Goal: Information Seeking & Learning: Learn about a topic

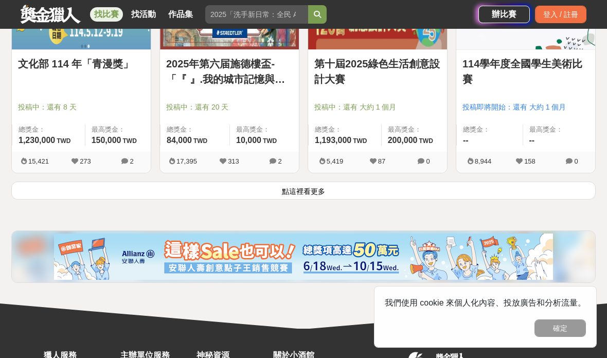
scroll to position [1357, 0]
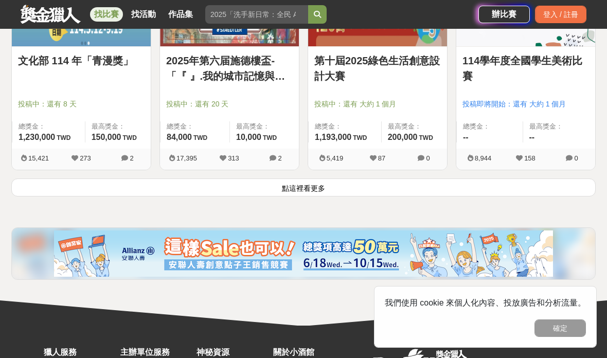
click at [565, 337] on button "確定" at bounding box center [559, 327] width 51 height 17
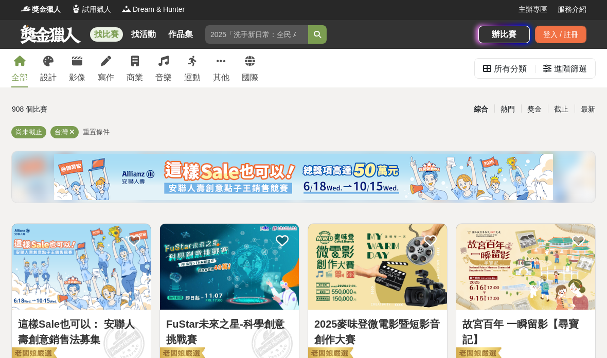
scroll to position [2, 0]
click at [105, 66] on icon at bounding box center [106, 61] width 10 height 10
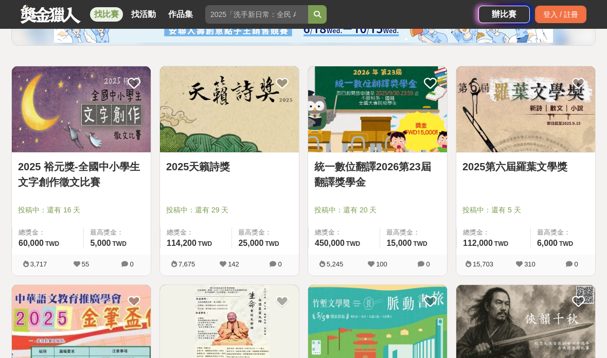
scroll to position [155, 0]
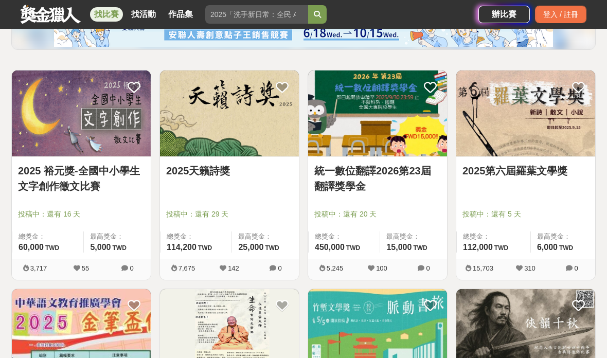
click at [274, 16] on input "search" at bounding box center [256, 14] width 103 height 19
click at [273, 15] on input "search" at bounding box center [256, 14] width 103 height 19
click at [313, 16] on button "submit" at bounding box center [317, 14] width 19 height 19
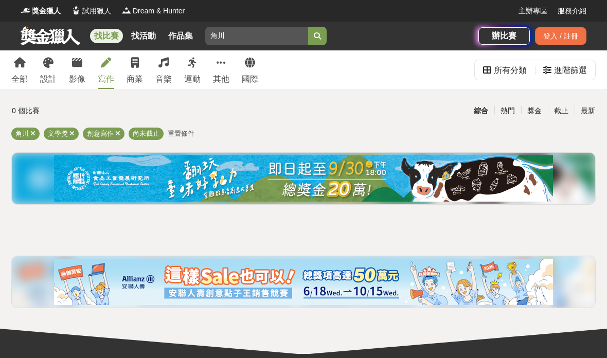
click at [33, 132] on icon at bounding box center [32, 133] width 5 height 7
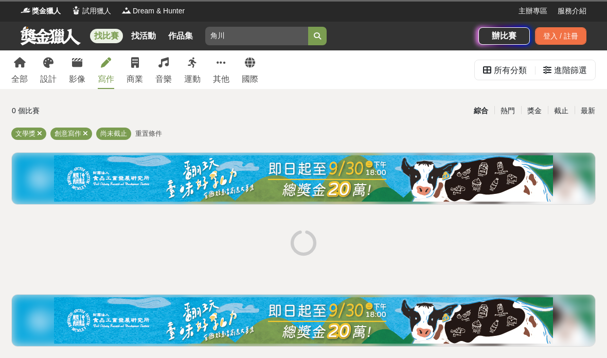
click at [38, 133] on icon at bounding box center [39, 133] width 5 height 7
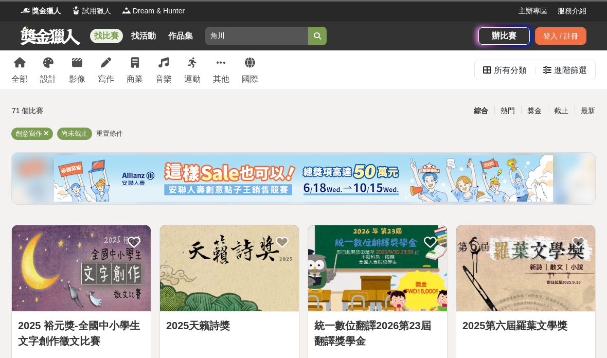
click at [46, 134] on icon at bounding box center [46, 133] width 5 height 7
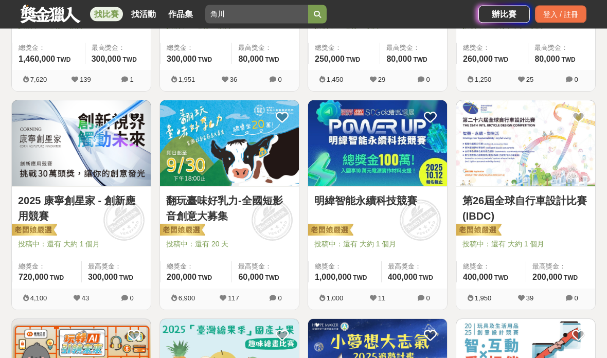
scroll to position [564, 0]
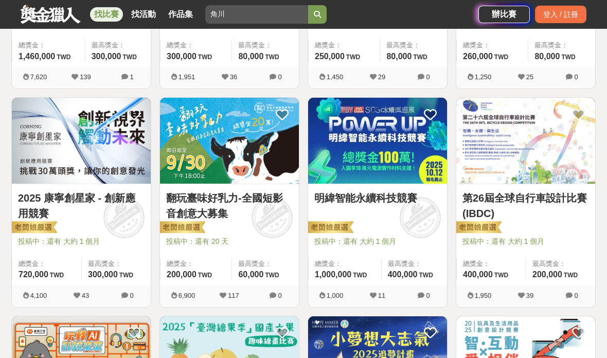
click at [256, 12] on input "角川" at bounding box center [256, 14] width 103 height 19
type input "角"
click at [317, 14] on button "submit" at bounding box center [317, 14] width 19 height 19
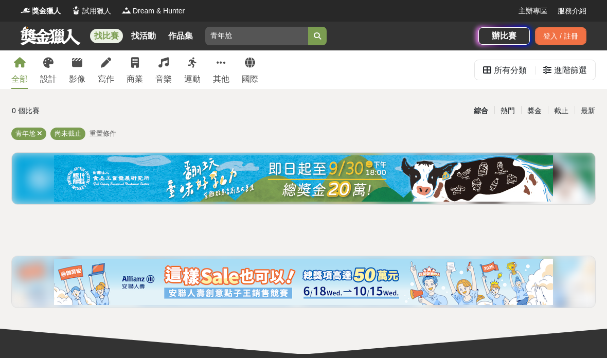
click at [44, 126] on div "0 個比賽 綜合 熱門 獎金 截止 最新 青年尬 尚未截止 重置條件" at bounding box center [303, 208] width 601 height 214
click at [44, 125] on div "0 個比賽 綜合 熱門 獎金 截止 最新 青年尬 尚未截止 重置條件" at bounding box center [303, 208] width 601 height 214
click at [225, 75] on div "其他" at bounding box center [221, 79] width 16 height 12
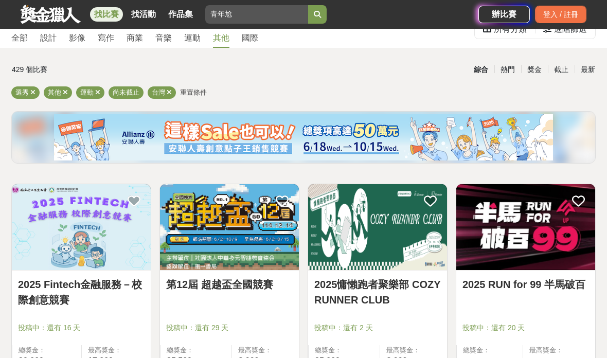
click at [535, 74] on div "獎金" at bounding box center [534, 70] width 27 height 18
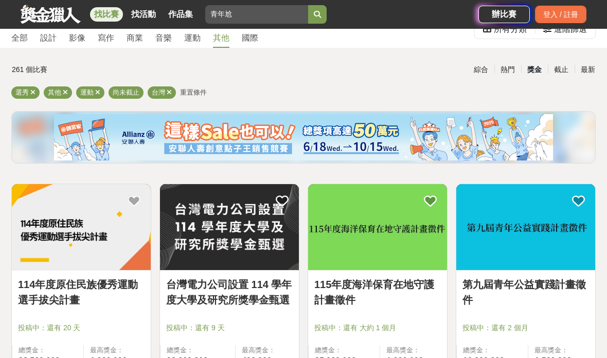
click at [32, 94] on icon at bounding box center [32, 92] width 5 height 7
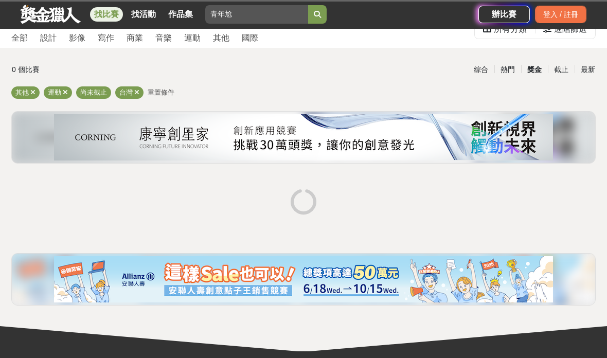
click at [31, 96] on div "其他" at bounding box center [25, 92] width 28 height 12
click at [31, 96] on span at bounding box center [32, 92] width 5 height 8
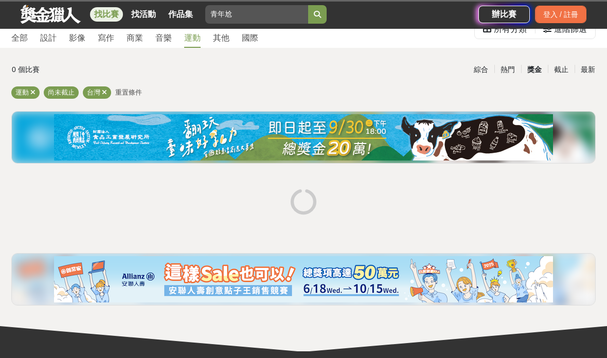
click at [37, 93] on div "運動" at bounding box center [25, 92] width 28 height 12
click at [38, 93] on div "運動" at bounding box center [25, 92] width 28 height 12
click at [41, 93] on div "運動 尚未截止 台灣 重置條件" at bounding box center [303, 94] width 584 height 16
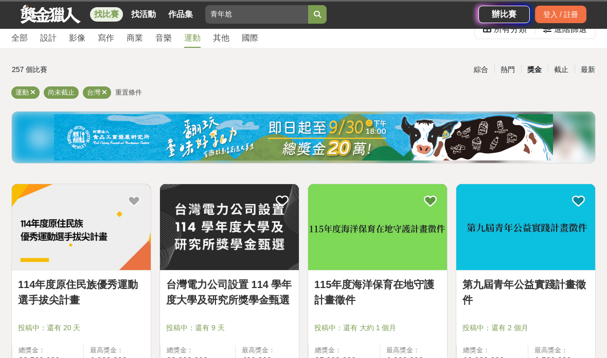
click at [69, 88] on div "尚未截止" at bounding box center [61, 92] width 35 height 12
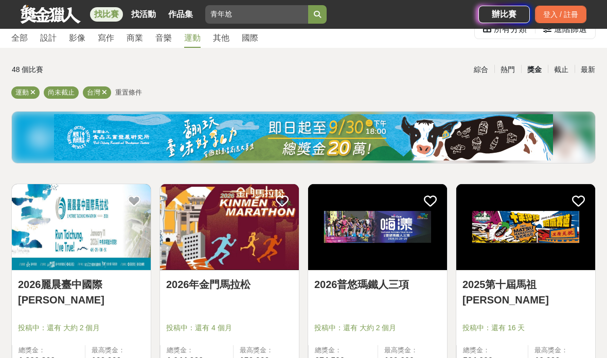
click at [91, 89] on span "台灣" at bounding box center [93, 92] width 13 height 8
click at [27, 89] on span "運動" at bounding box center [21, 92] width 13 height 8
click at [102, 95] on icon at bounding box center [104, 92] width 5 height 7
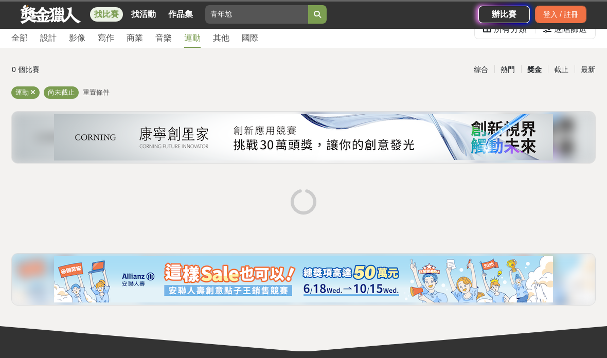
click at [33, 89] on icon at bounding box center [32, 92] width 5 height 7
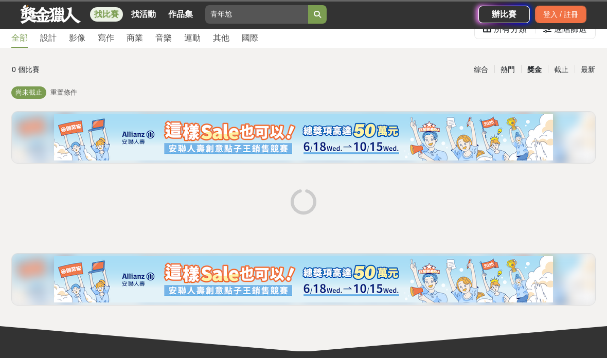
click at [24, 95] on span "尚未截止" at bounding box center [28, 92] width 27 height 8
click at [26, 42] on div "全部" at bounding box center [19, 38] width 16 height 12
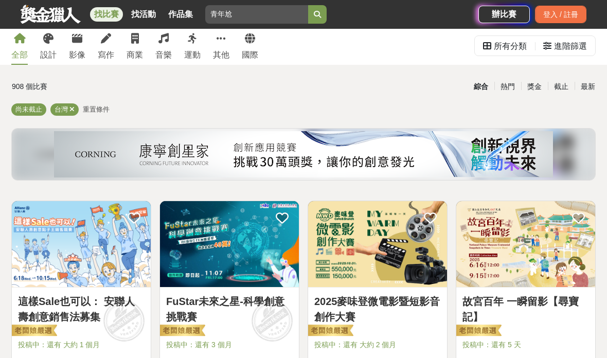
scroll to position [7, 0]
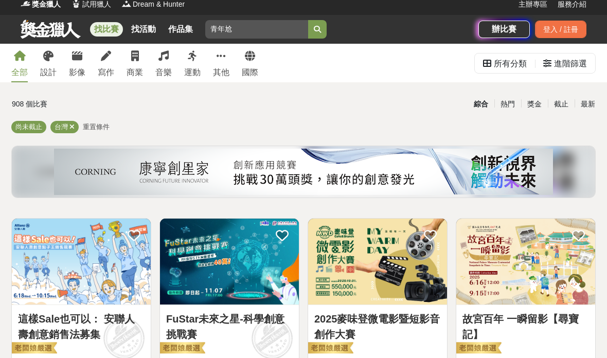
click at [268, 33] on input "青年尬" at bounding box center [256, 29] width 103 height 19
type input "青年"
click at [317, 29] on button "submit" at bounding box center [317, 29] width 19 height 19
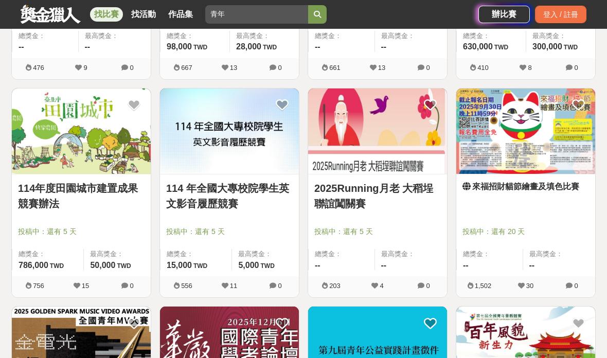
scroll to position [1010, 0]
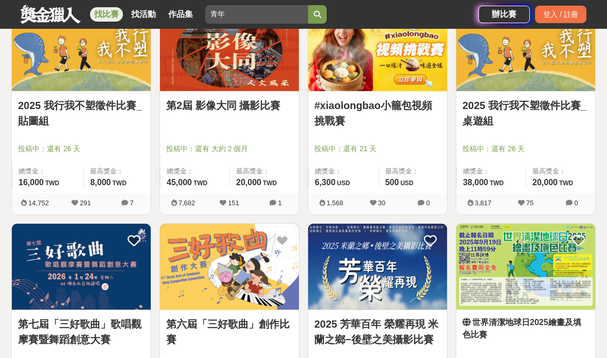
click at [105, 21] on link "找比賽" at bounding box center [106, 14] width 33 height 14
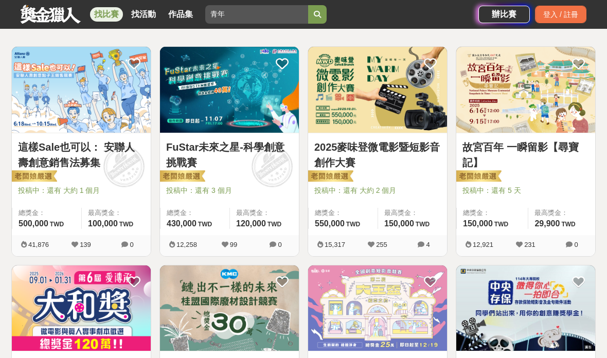
click at [106, 12] on link "找比賽" at bounding box center [106, 14] width 33 height 14
click at [62, 19] on link at bounding box center [51, 14] width 62 height 20
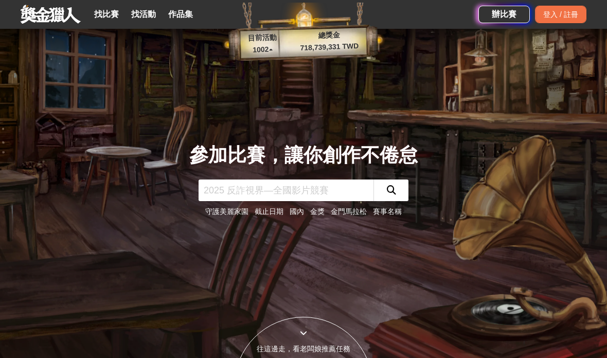
click at [105, 16] on link "找比賽" at bounding box center [106, 14] width 33 height 14
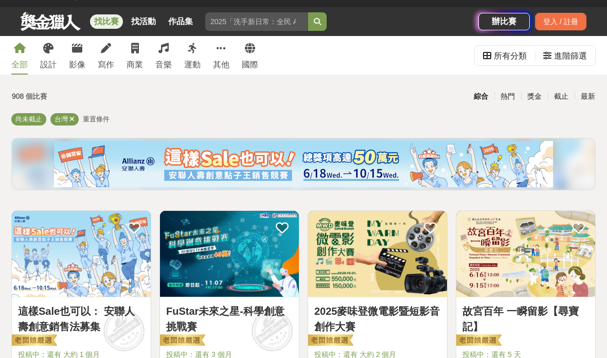
scroll to position [14, 0]
click at [537, 96] on div "獎金" at bounding box center [534, 96] width 27 height 18
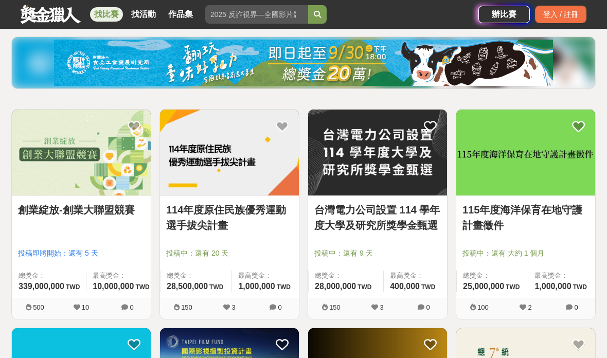
scroll to position [115, 0]
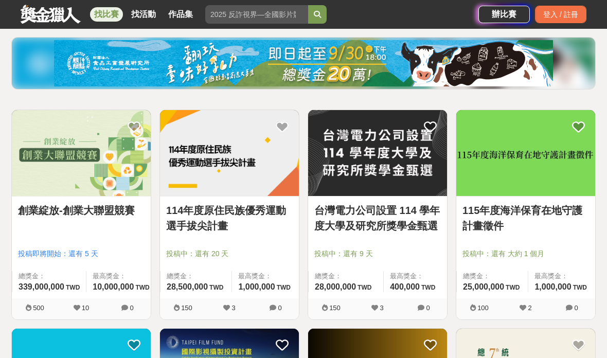
click at [118, 214] on link "創業綻放-創業大聯盟競賽" at bounding box center [81, 210] width 127 height 15
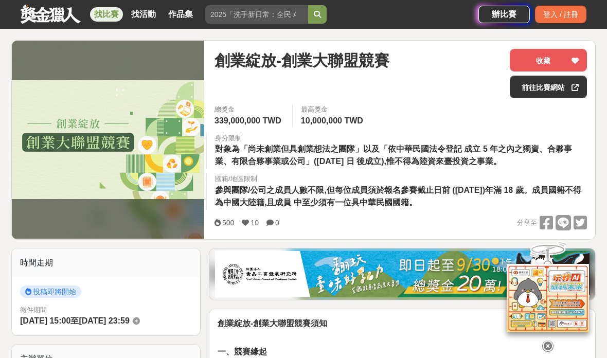
scroll to position [117, 0]
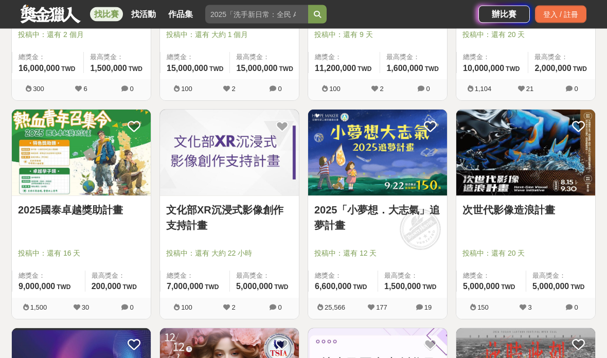
scroll to position [552, 0]
click at [570, 237] on div at bounding box center [528, 238] width 133 height 12
click at [552, 180] on img at bounding box center [525, 153] width 139 height 86
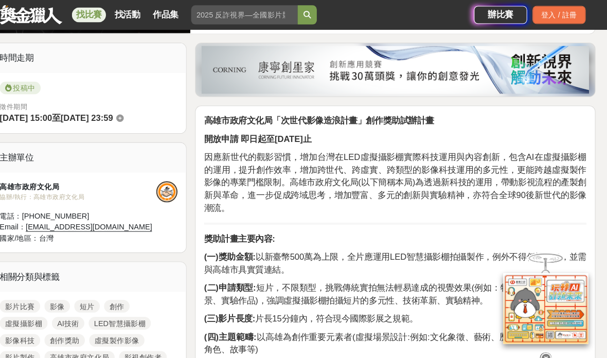
scroll to position [303, 5]
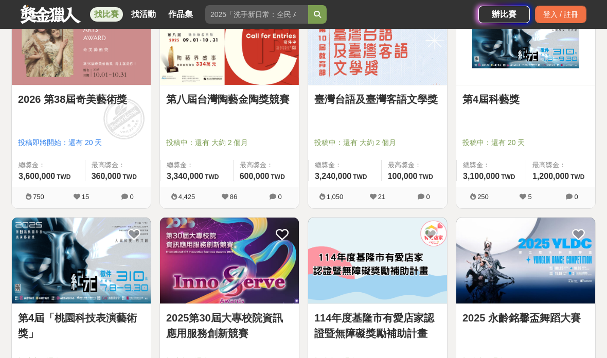
scroll to position [1093, 0]
